Goal: Task Accomplishment & Management: Manage account settings

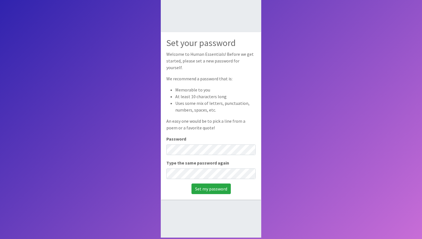
scroll to position [37, 0]
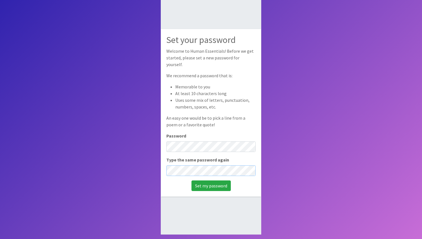
click at [191, 180] on input "Set my password" at bounding box center [210, 185] width 39 height 11
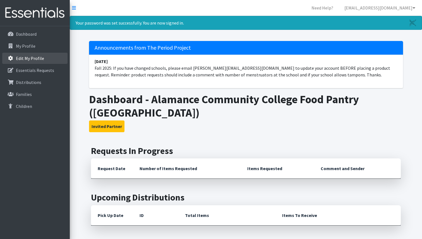
click at [47, 55] on link "Edit My Profile" at bounding box center [34, 58] width 65 height 11
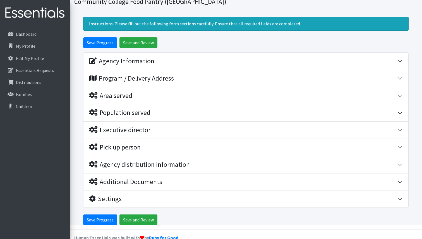
scroll to position [45, 0]
